Goal: Check status: Check status

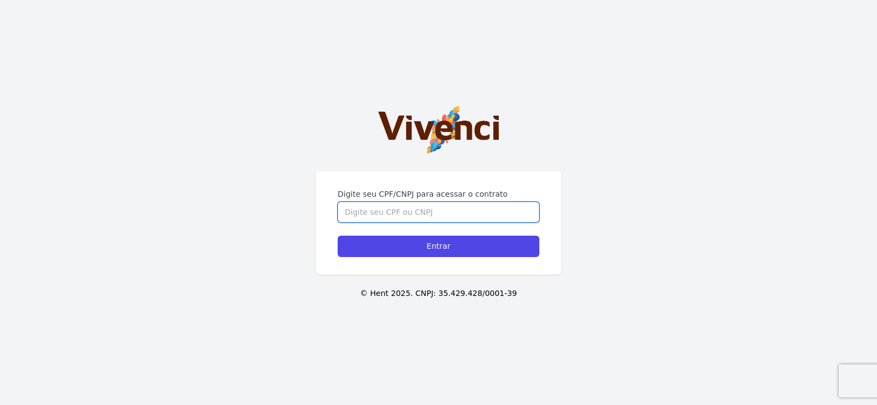
click at [426, 218] on input "Digite seu CPF/CNPJ para acessar o contrato" at bounding box center [439, 212] width 202 height 21
type input "48015422809"
click at [338, 236] on input "Entrar" at bounding box center [439, 246] width 202 height 21
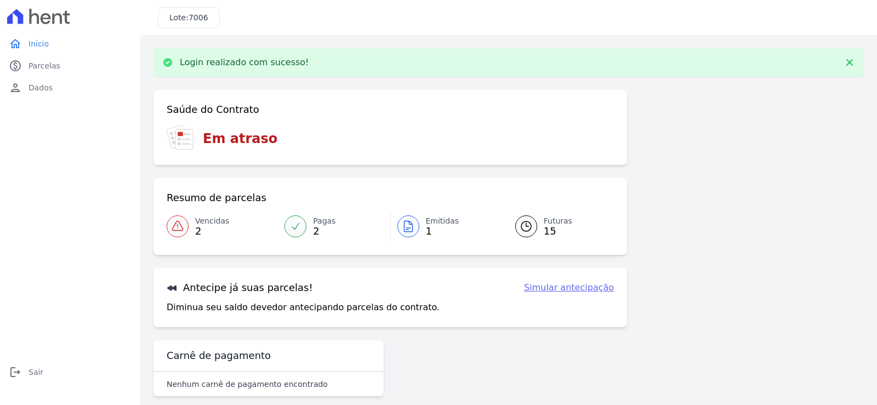
scroll to position [13, 0]
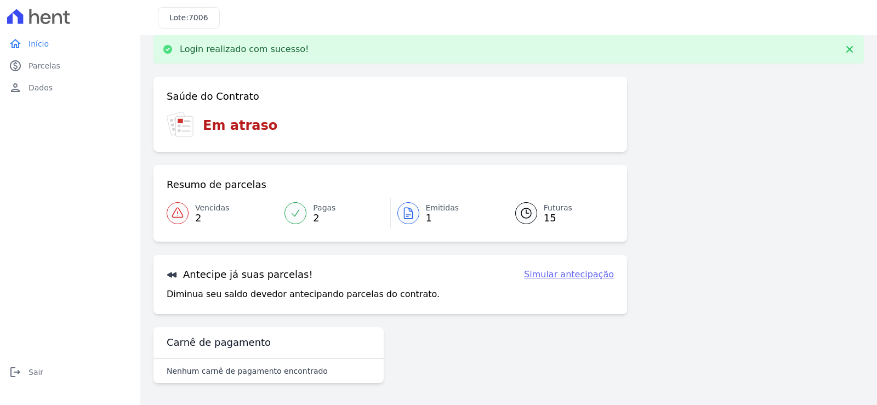
click at [322, 217] on span "2" at bounding box center [324, 218] width 22 height 9
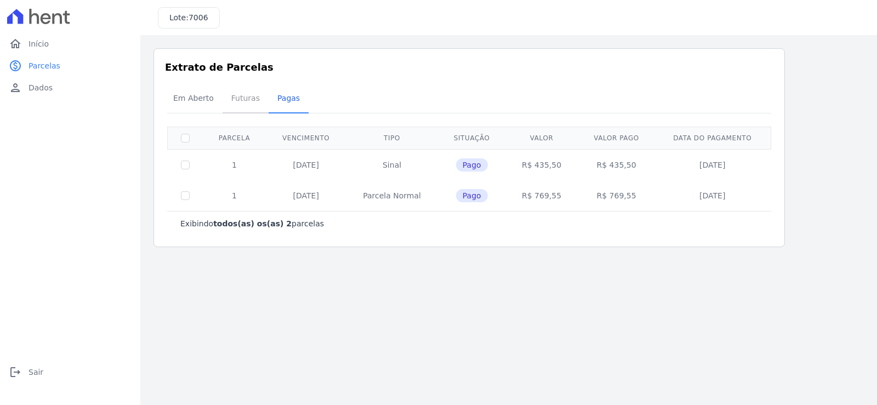
click at [225, 100] on span "Futuras" at bounding box center [246, 98] width 42 height 22
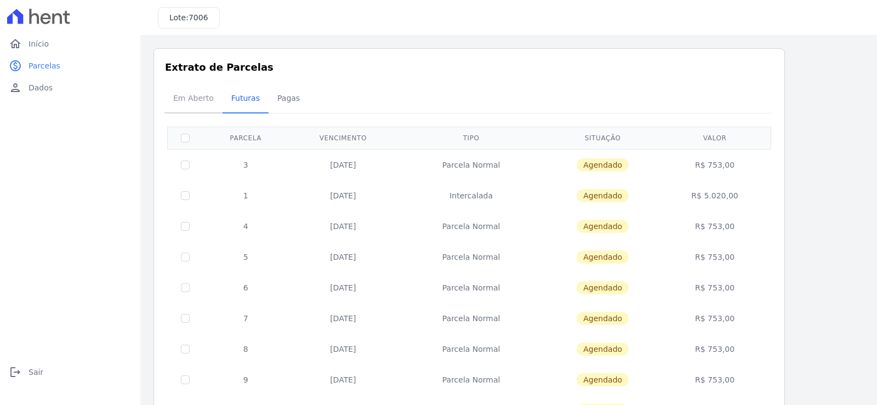
click at [197, 104] on span "Em Aberto" at bounding box center [194, 98] width 54 height 22
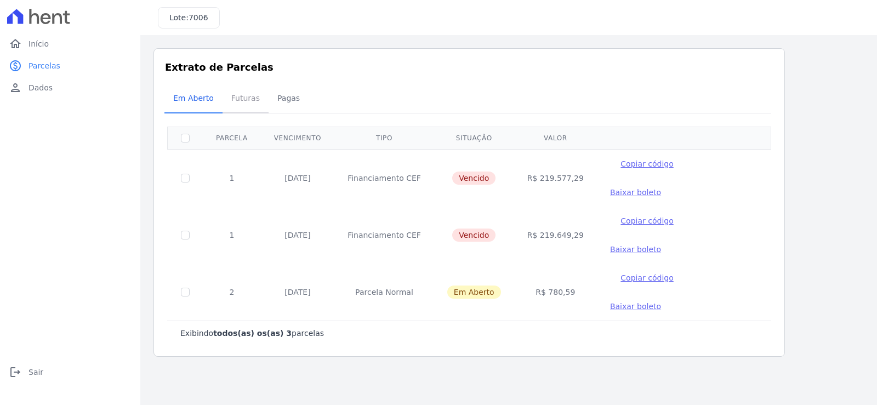
click at [258, 108] on span "Futuras" at bounding box center [246, 98] width 42 height 22
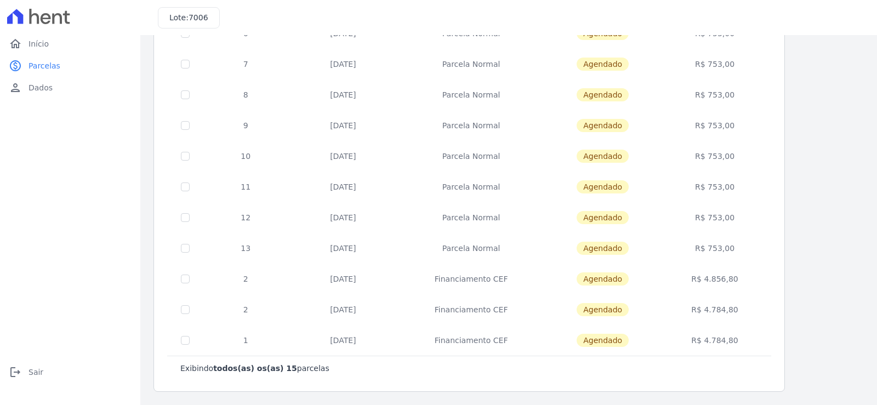
scroll to position [200, 0]
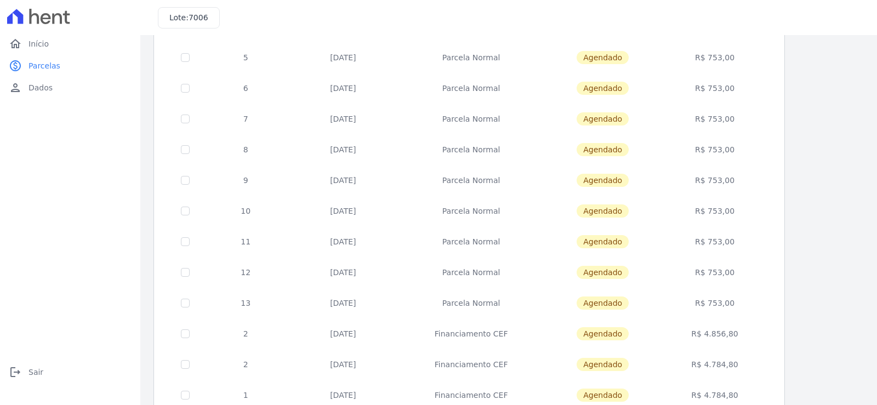
click at [710, 334] on td "R$ 4.856,80" at bounding box center [715, 334] width 108 height 31
drag, startPoint x: 709, startPoint y: 334, endPoint x: 752, endPoint y: 341, distance: 43.9
click at [752, 341] on td "R$ 4.856,80" at bounding box center [715, 334] width 108 height 31
click at [720, 364] on td "R$ 4.784,80" at bounding box center [715, 364] width 108 height 31
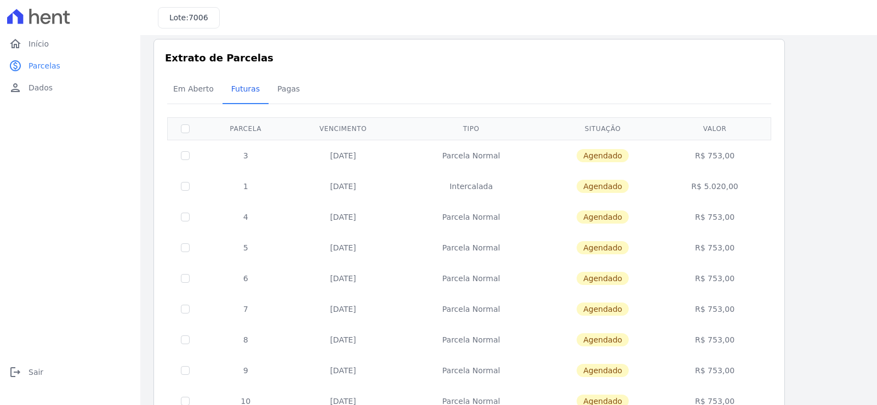
scroll to position [0, 0]
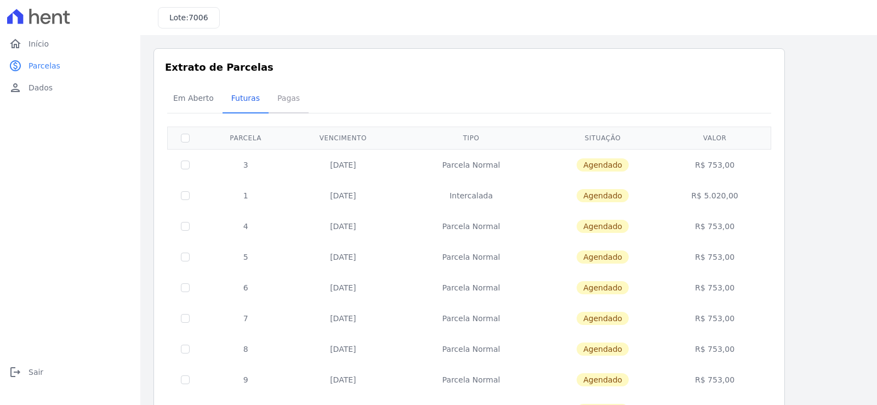
click at [287, 100] on span "Pagas" at bounding box center [289, 98] width 36 height 22
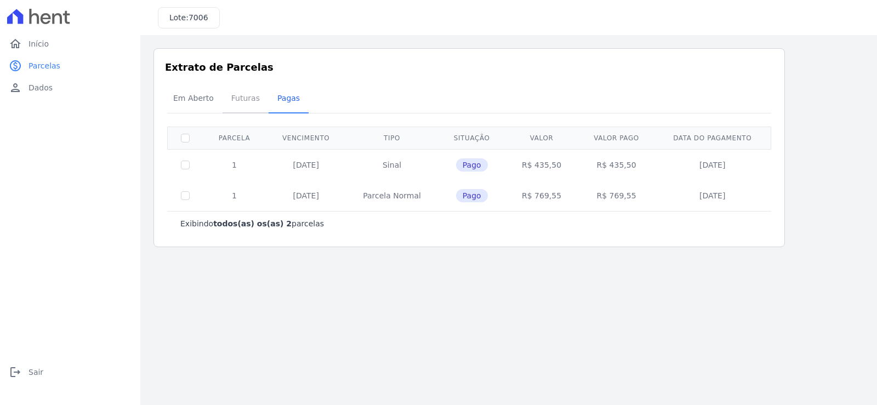
click at [258, 109] on span "Futuras" at bounding box center [246, 98] width 42 height 22
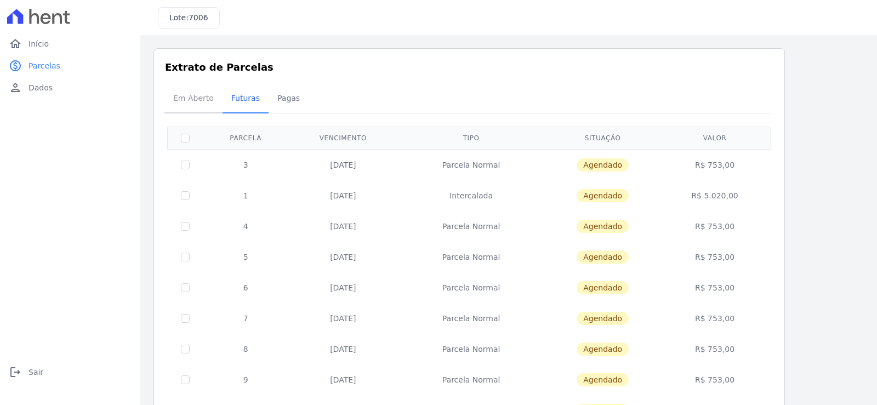
click at [197, 101] on span "Em Aberto" at bounding box center [194, 98] width 54 height 22
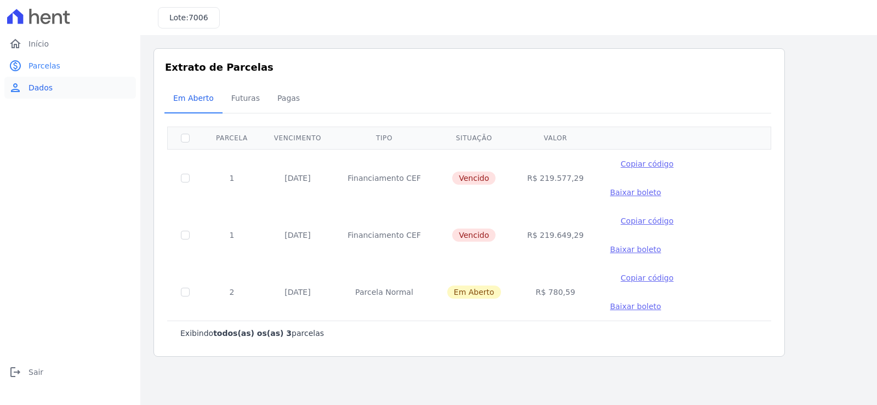
click at [63, 92] on link "person Dados" at bounding box center [70, 88] width 132 height 22
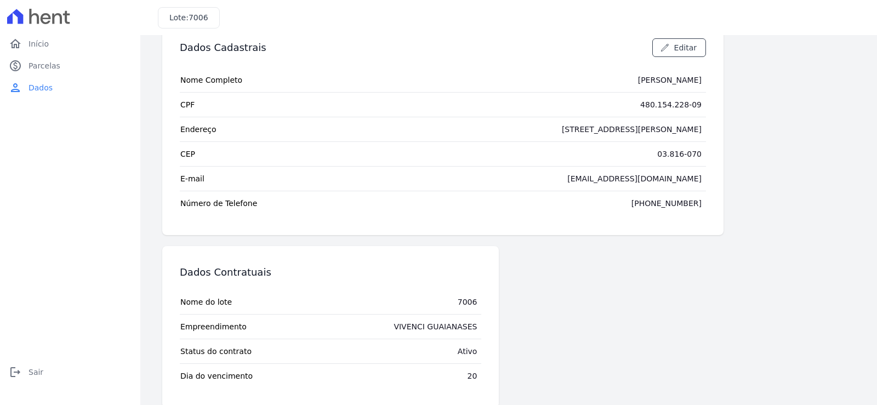
scroll to position [46, 0]
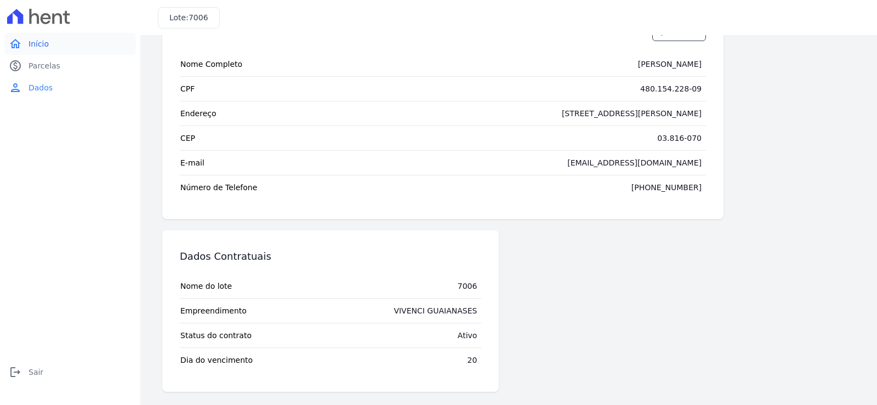
click at [68, 54] on link "home Início" at bounding box center [70, 44] width 132 height 22
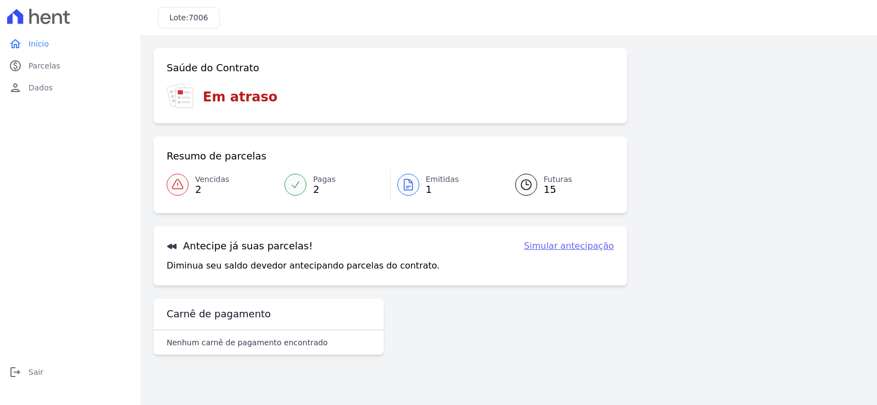
click at [208, 100] on h3 "Em atraso" at bounding box center [240, 97] width 75 height 20
click at [434, 182] on span "Emitidas" at bounding box center [442, 180] width 33 height 12
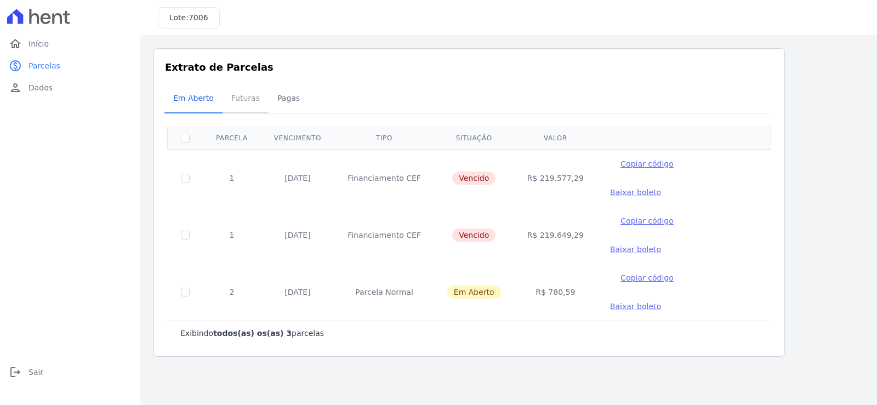
click at [228, 106] on span "Futuras" at bounding box center [246, 98] width 42 height 22
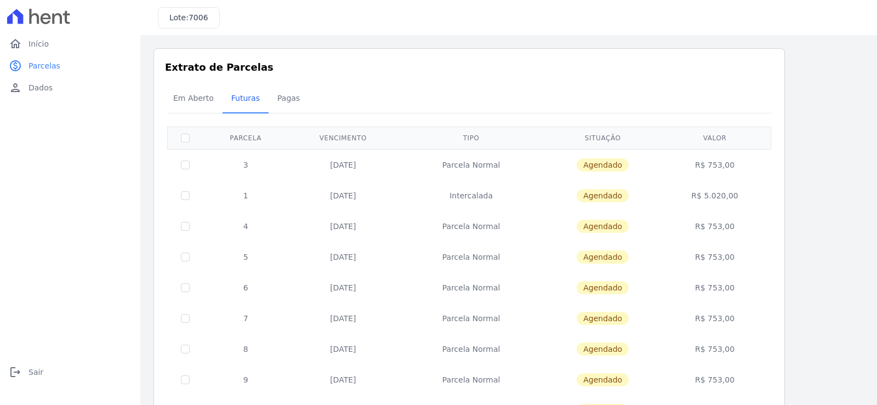
click at [228, 106] on span "Futuras" at bounding box center [246, 98] width 42 height 22
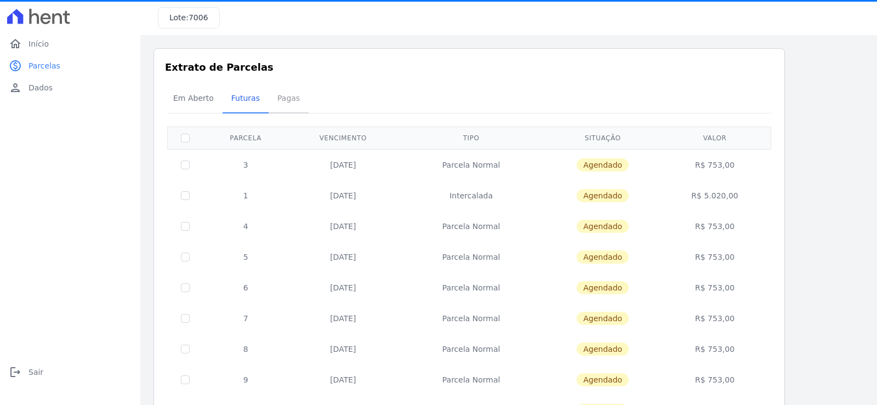
click at [290, 100] on span "Pagas" at bounding box center [289, 98] width 36 height 22
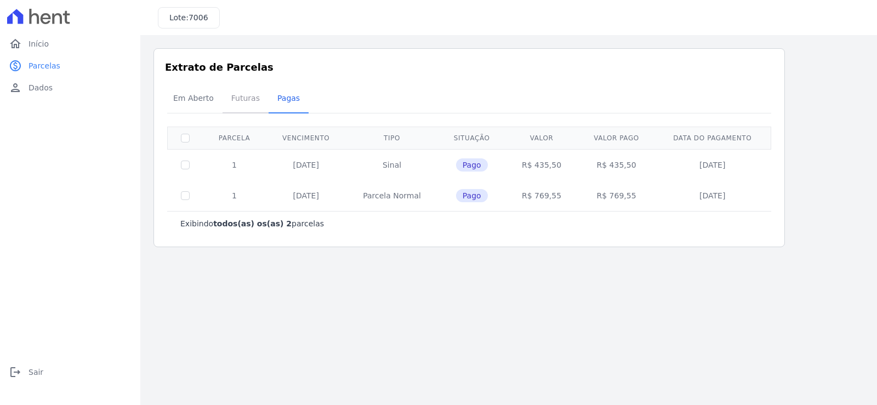
click at [231, 105] on span "Futuras" at bounding box center [246, 98] width 42 height 22
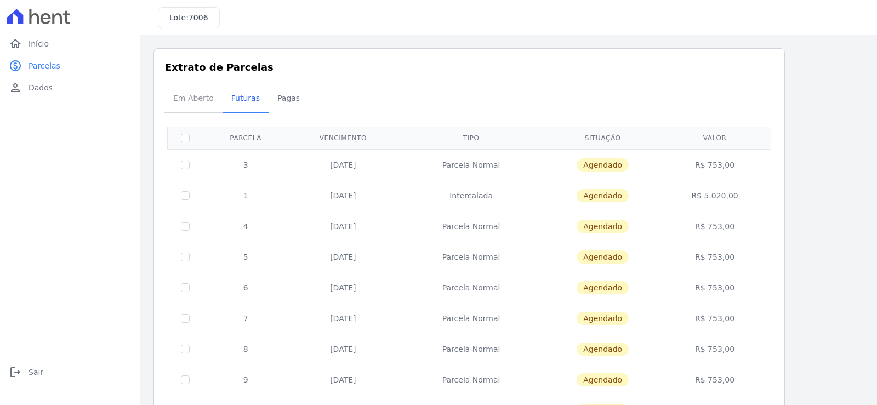
click at [212, 103] on span "Em Aberto" at bounding box center [194, 98] width 54 height 22
